Goal: Information Seeking & Learning: Learn about a topic

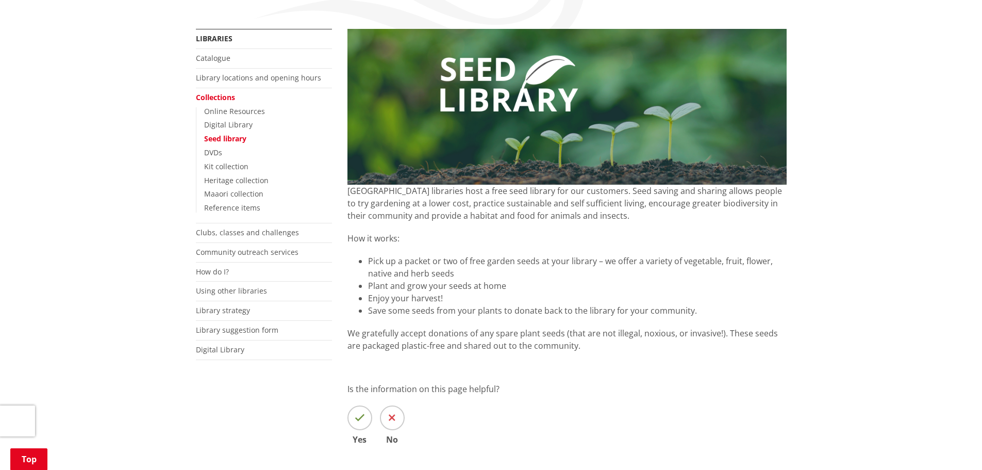
scroll to position [206, 0]
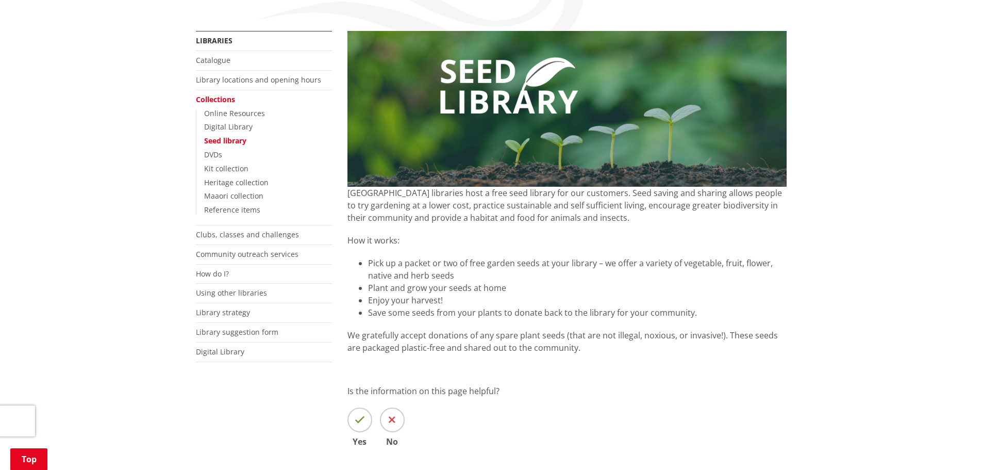
click at [521, 195] on p "[GEOGRAPHIC_DATA] libraries host a free seed library for our customers. Seed sa…" at bounding box center [566, 205] width 439 height 37
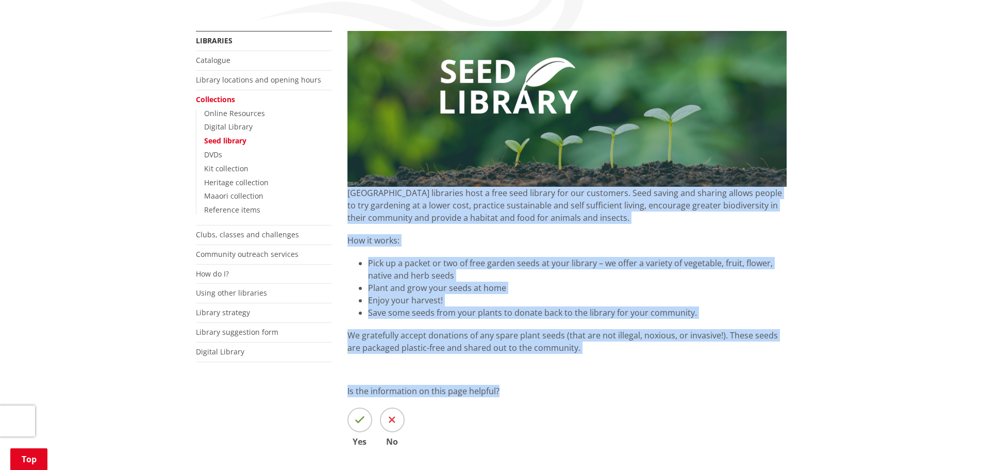
drag, startPoint x: 521, startPoint y: 195, endPoint x: 541, endPoint y: 388, distance: 194.4
click at [541, 388] on div "[GEOGRAPHIC_DATA] libraries host a free seed library for our customers. Seed sa…" at bounding box center [567, 270] width 455 height 479
click at [521, 330] on p "We gratefully accept donations of any spare plant seeds (that are not illegal, …" at bounding box center [566, 341] width 439 height 25
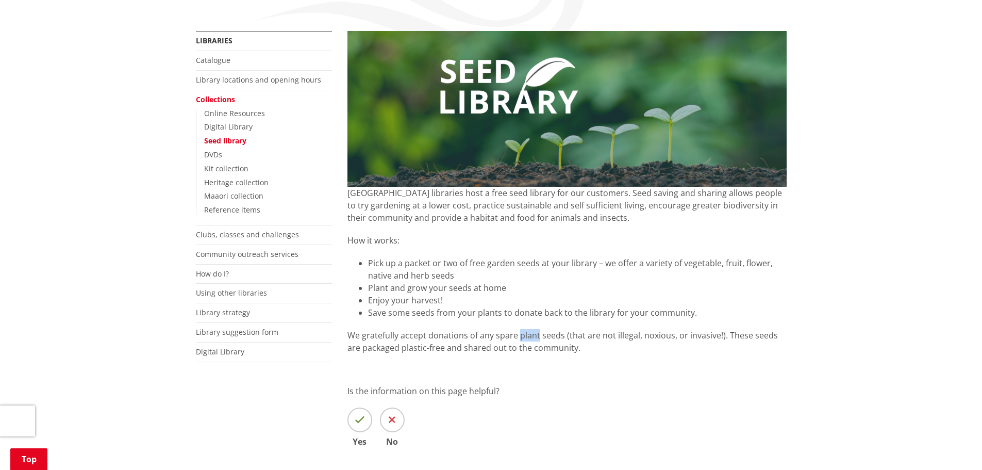
click at [522, 330] on p "We gratefully accept donations of any spare plant seeds (that are not illegal, …" at bounding box center [566, 341] width 439 height 25
click at [452, 194] on p "[GEOGRAPHIC_DATA] libraries host a free seed library for our customers. Seed sa…" at bounding box center [566, 205] width 439 height 37
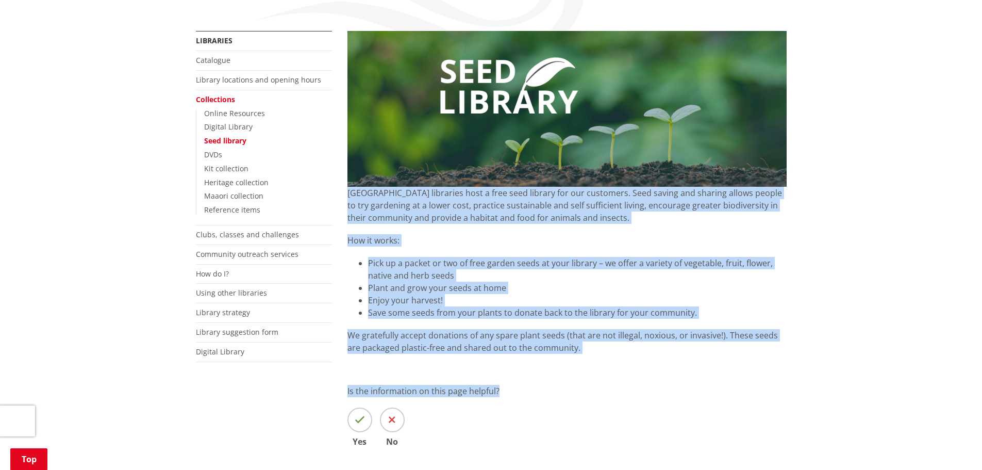
drag, startPoint x: 452, startPoint y: 194, endPoint x: 549, endPoint y: 319, distance: 157.6
click at [545, 357] on div "[GEOGRAPHIC_DATA] libraries host a free seed library for our customers. Seed sa…" at bounding box center [567, 270] width 455 height 479
copy div "[GEOGRAPHIC_DATA] libraries host a free seed library for our customers. Seed sa…"
